Goal: Task Accomplishment & Management: Manage account settings

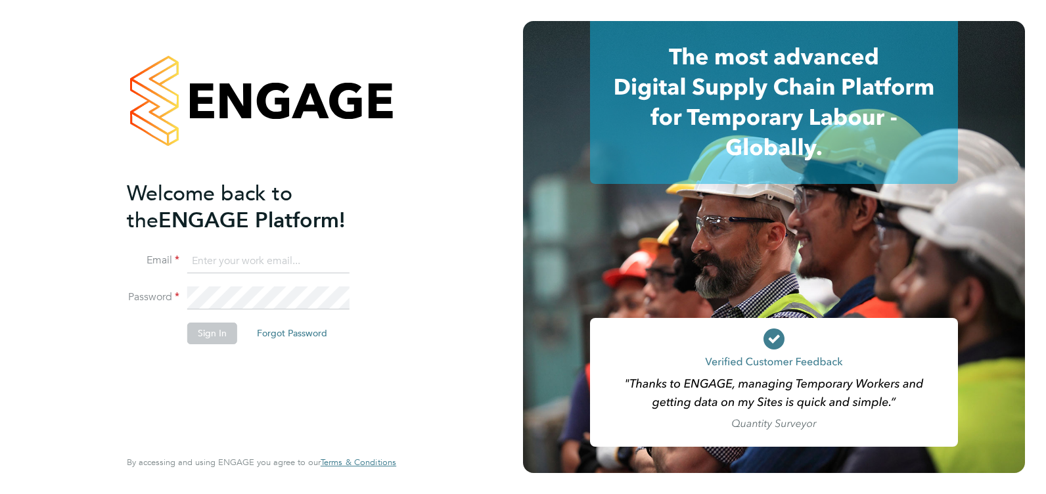
type input "fiona.matthews@ncclondon.ac.uk"
click at [212, 336] on button "Sign In" at bounding box center [212, 333] width 50 height 21
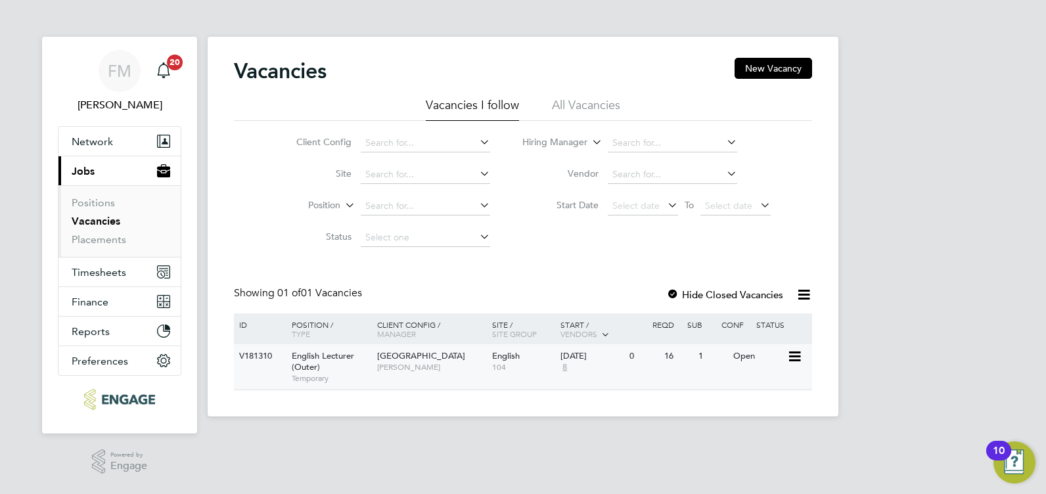
click at [712, 365] on div "1" at bounding box center [712, 356] width 34 height 24
click at [527, 373] on div "English 104" at bounding box center [523, 361] width 69 height 34
click at [592, 366] on div "[DATE] 8" at bounding box center [591, 361] width 69 height 35
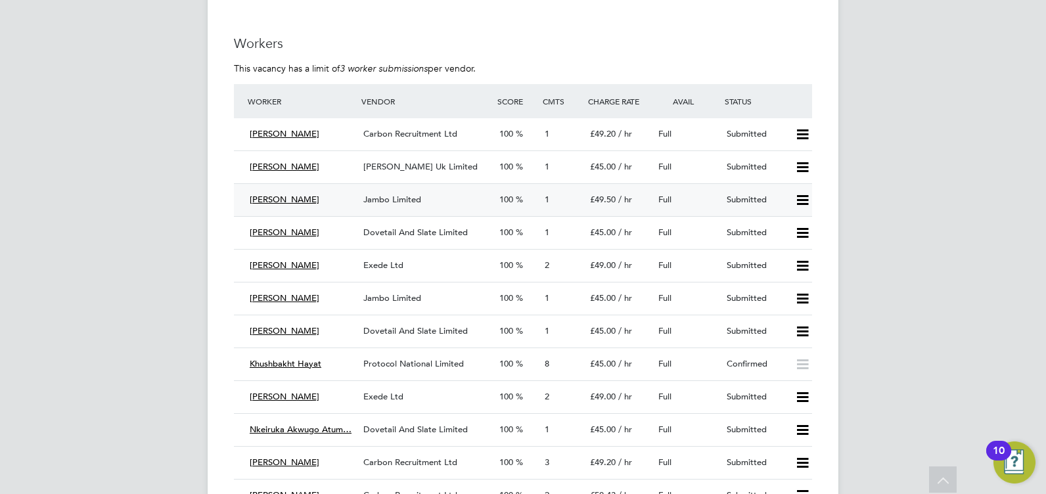
click at [801, 198] on icon at bounding box center [802, 200] width 16 height 11
click at [787, 244] on li "Reject" at bounding box center [785, 246] width 46 height 18
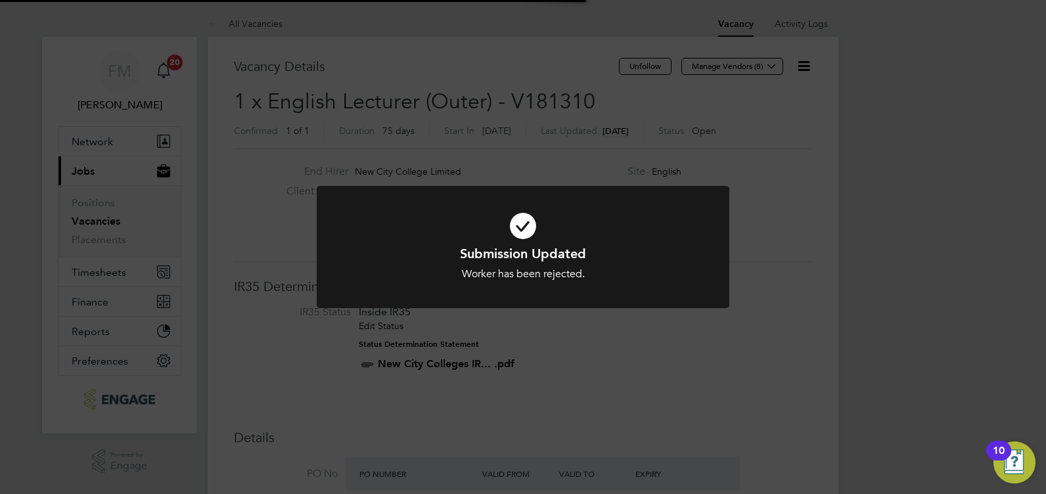
click at [886, 268] on div "Submission Updated Worker has been rejected. Cancel Okay" at bounding box center [523, 247] width 1046 height 494
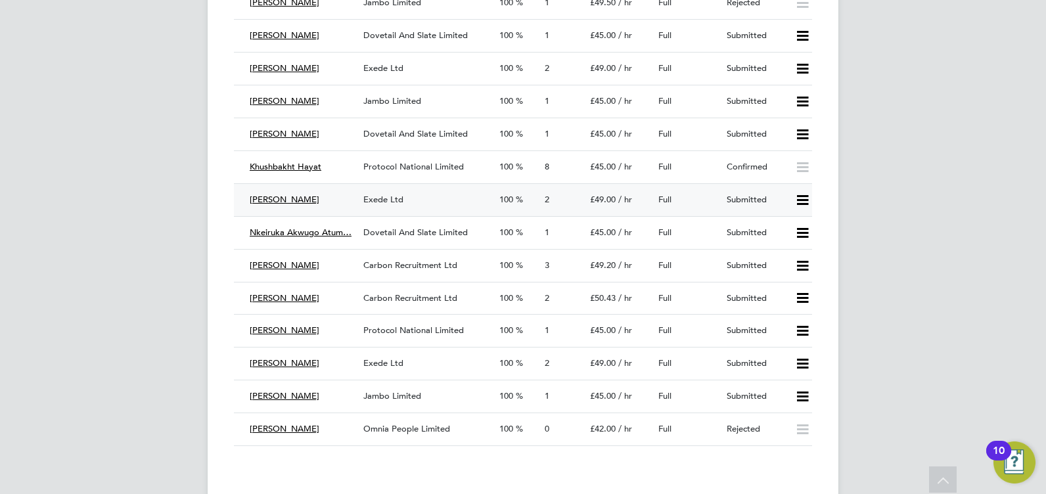
click at [391, 202] on span "Exede Ltd" at bounding box center [383, 199] width 40 height 11
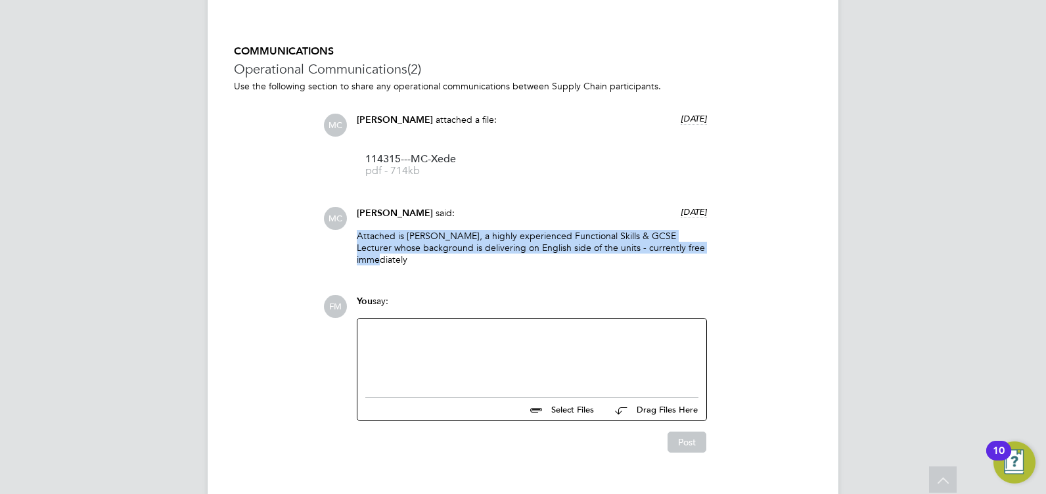
drag, startPoint x: 691, startPoint y: 251, endPoint x: 350, endPoint y: 240, distance: 341.2
click at [350, 240] on div "Mark Carter said: 4 days ago Attached is Louisa, a highly experienced Functiona…" at bounding box center [531, 241] width 363 height 69
drag, startPoint x: 350, startPoint y: 240, endPoint x: 497, endPoint y: 254, distance: 147.8
click at [497, 254] on p "Attached is Louisa, a highly experienced Functional Skills & GCSE Lecturer whos…" at bounding box center [532, 248] width 350 height 36
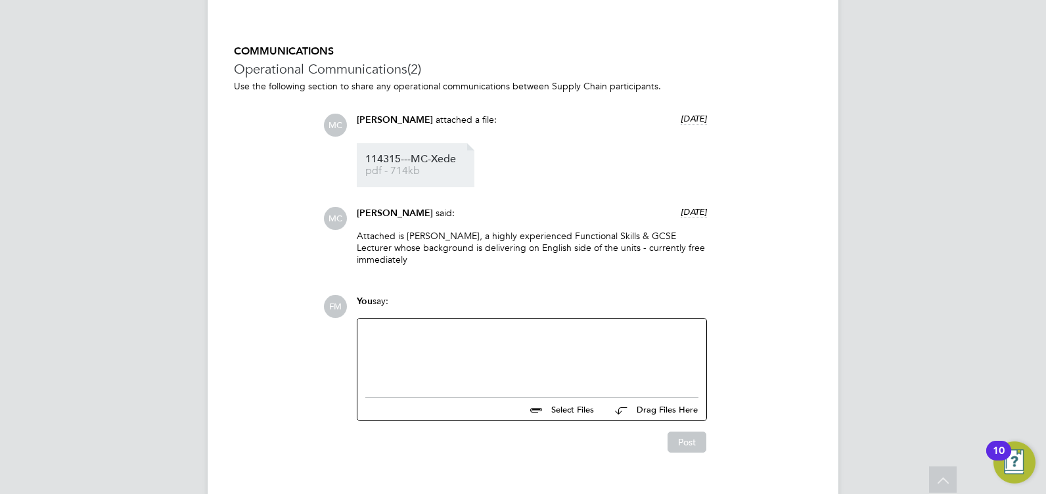
click at [414, 163] on span "114315---MC-Xede" at bounding box center [417, 159] width 105 height 10
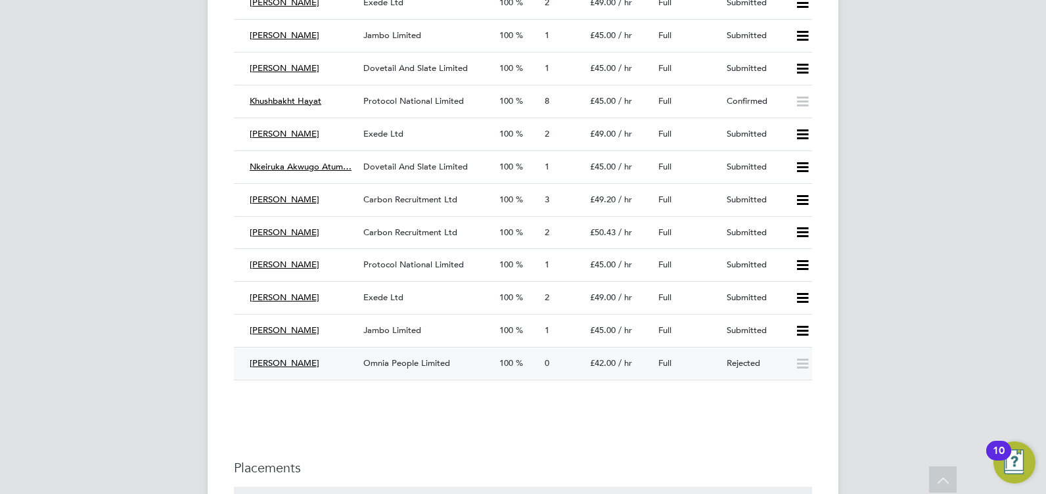
click at [404, 362] on span "Omnia People Limited" at bounding box center [406, 362] width 87 height 11
click at [403, 330] on span "Jambo Limited" at bounding box center [392, 330] width 58 height 11
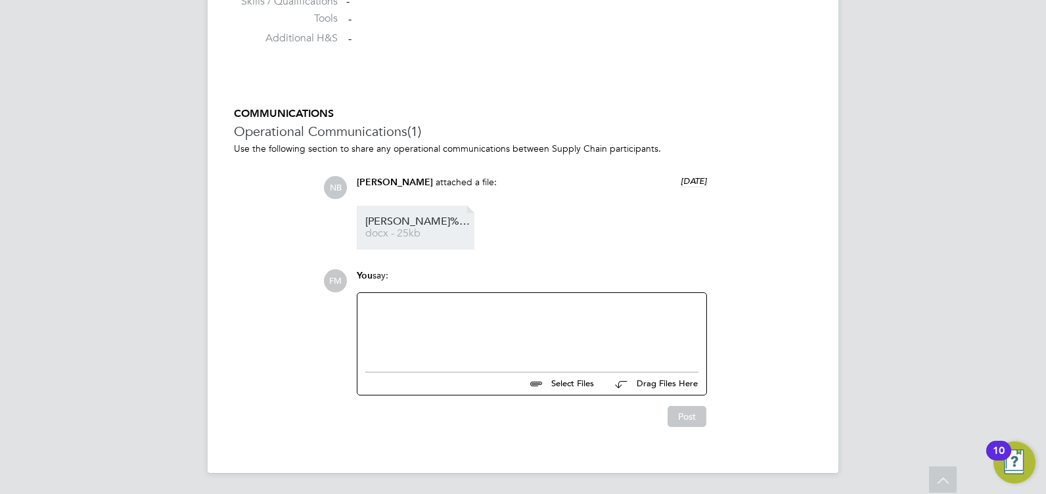
click at [405, 223] on span "Simone%20-%20HQ00254192" at bounding box center [417, 222] width 105 height 10
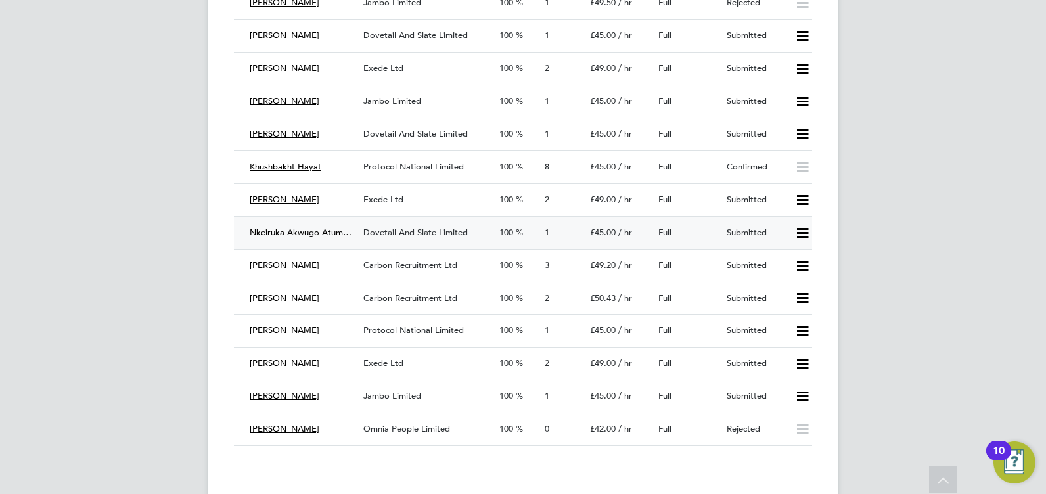
click at [804, 236] on icon at bounding box center [802, 233] width 16 height 11
click at [779, 276] on li "Reject" at bounding box center [785, 279] width 46 height 18
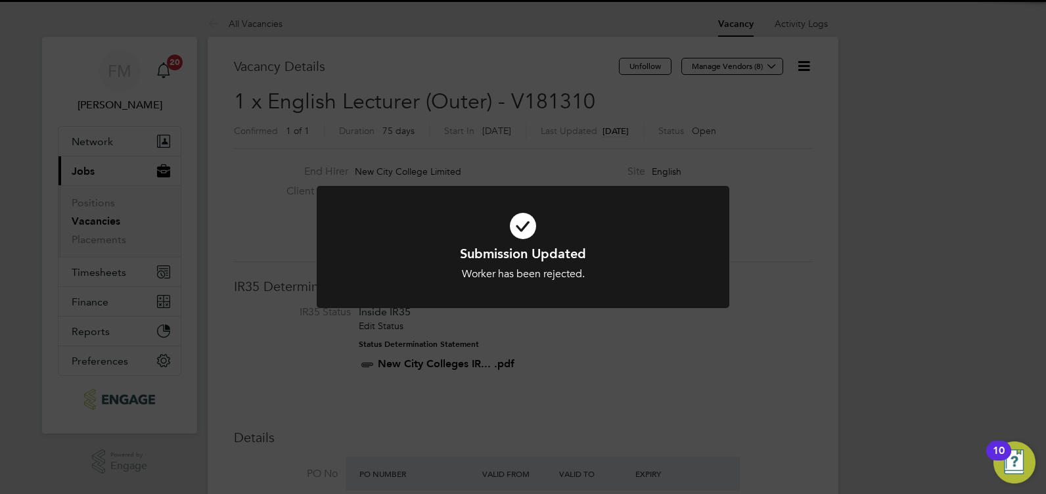
click at [988, 306] on div "Submission Updated Worker has been rejected. Cancel Okay" at bounding box center [523, 247] width 1046 height 494
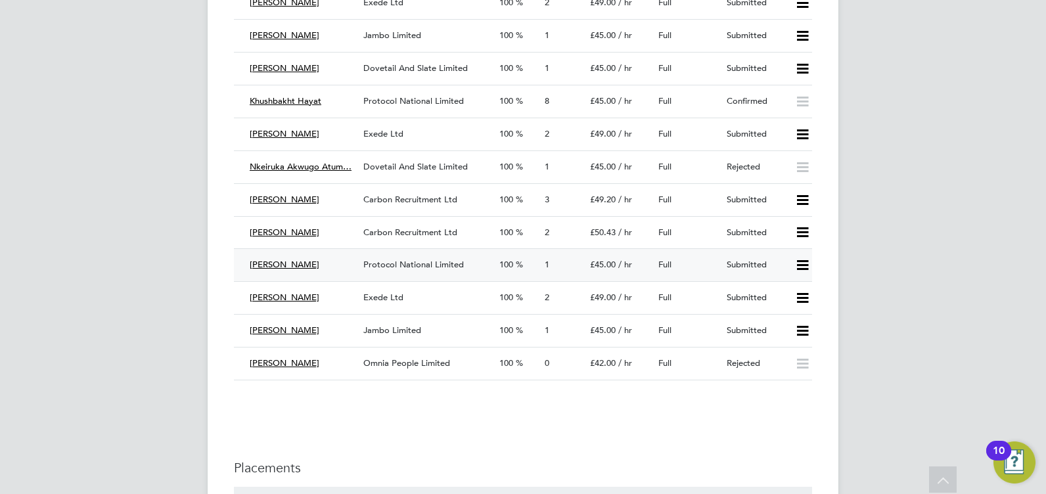
click at [415, 265] on span "Protocol National Limited" at bounding box center [413, 264] width 101 height 11
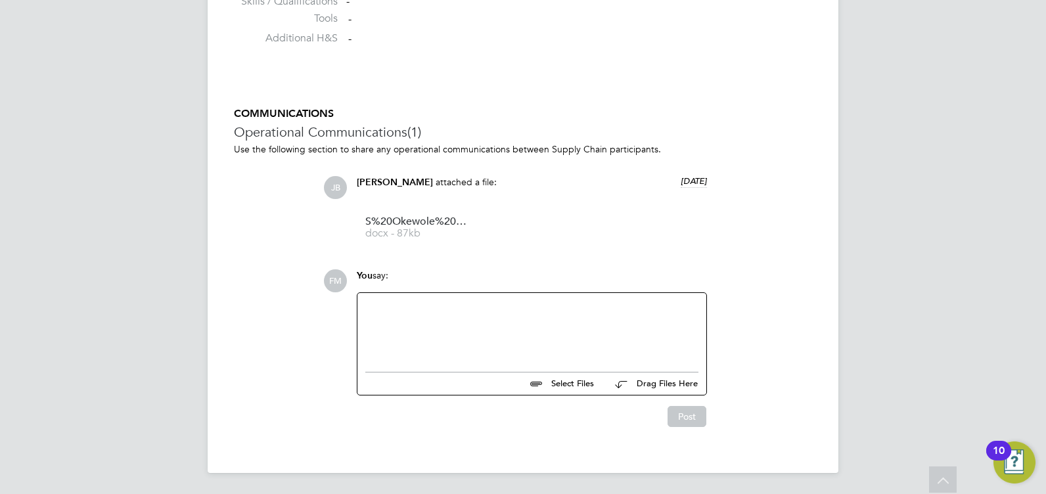
click at [407, 308] on div at bounding box center [531, 329] width 333 height 57
click at [587, 310] on div "Hi [PERSON_NAME], we may have a two or three day" at bounding box center [531, 329] width 333 height 57
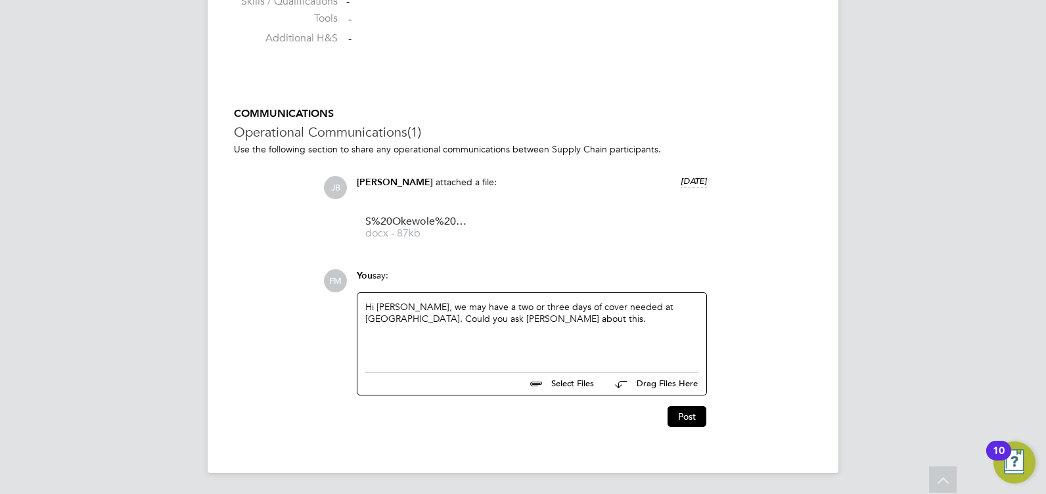
click at [492, 327] on div "Hi [PERSON_NAME], we may have a two or three days of cover needed at [GEOGRAPHI…" at bounding box center [531, 329] width 333 height 57
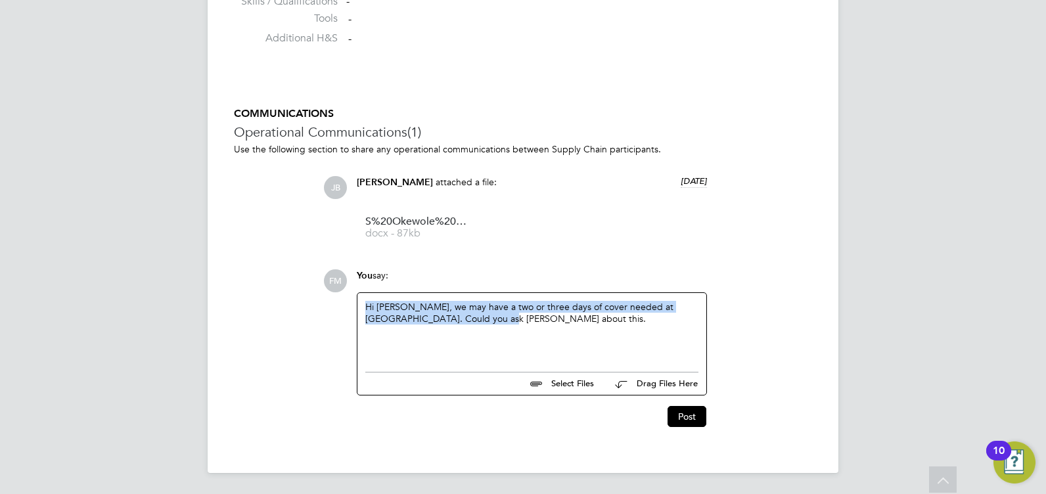
drag, startPoint x: 497, startPoint y: 329, endPoint x: 289, endPoint y: 294, distance: 211.2
click at [289, 294] on div "COMMUNICATIONS Operational Communications (1) Use the following section to shar…" at bounding box center [523, 267] width 578 height 320
